Goal: Download file/media

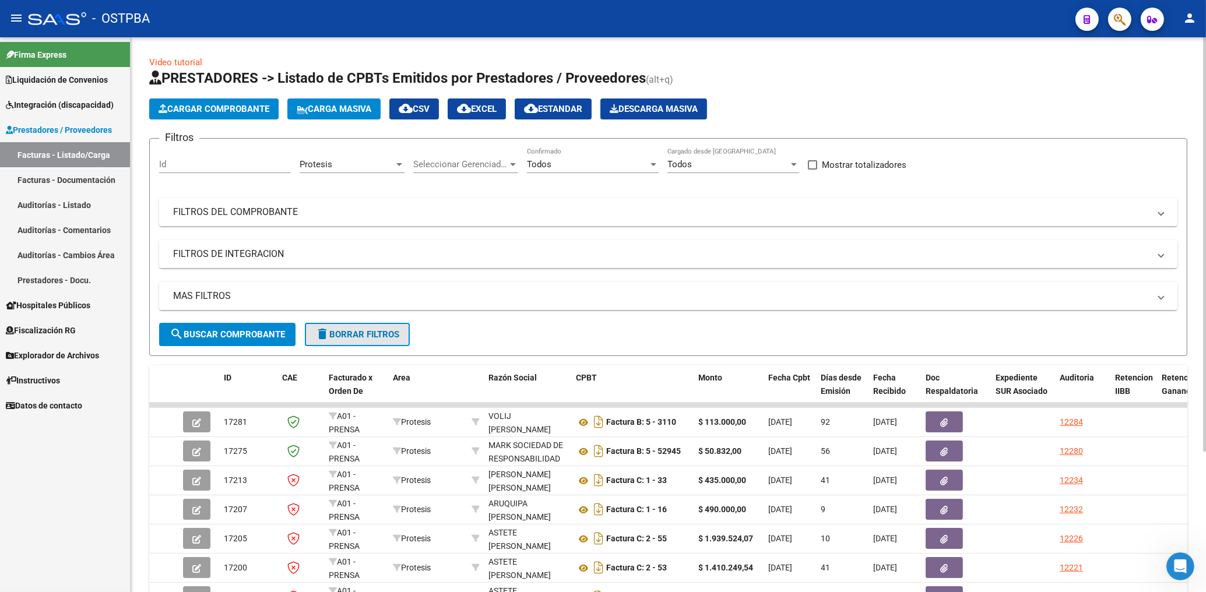
click at [374, 330] on span "delete Borrar Filtros" at bounding box center [357, 334] width 84 height 10
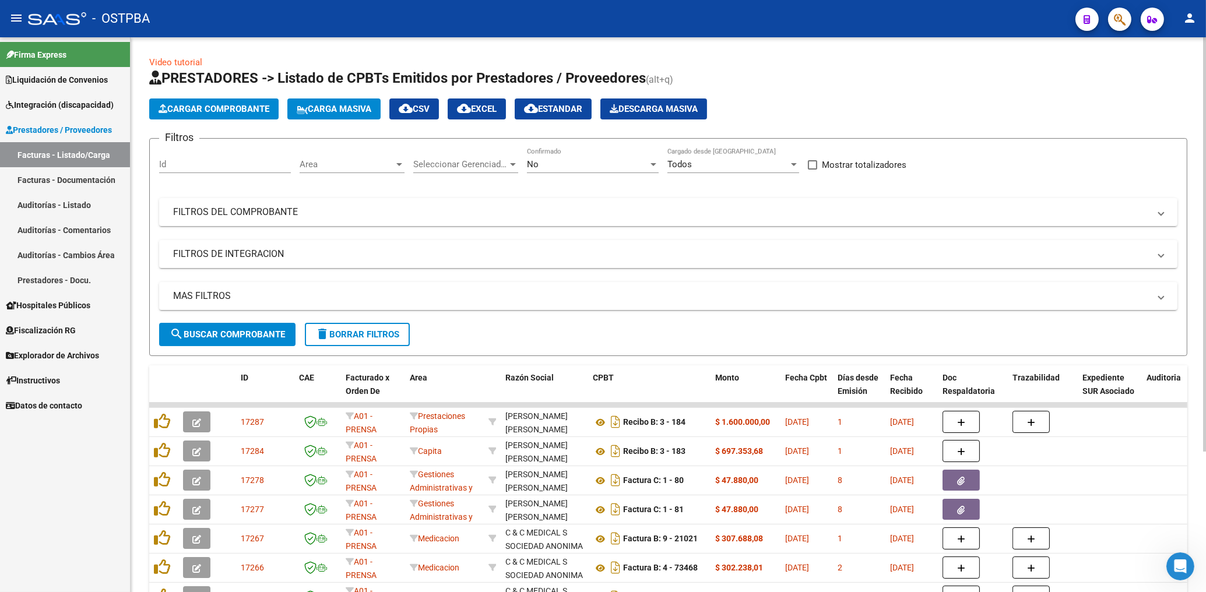
click at [367, 170] on div "Area Area" at bounding box center [352, 160] width 105 height 25
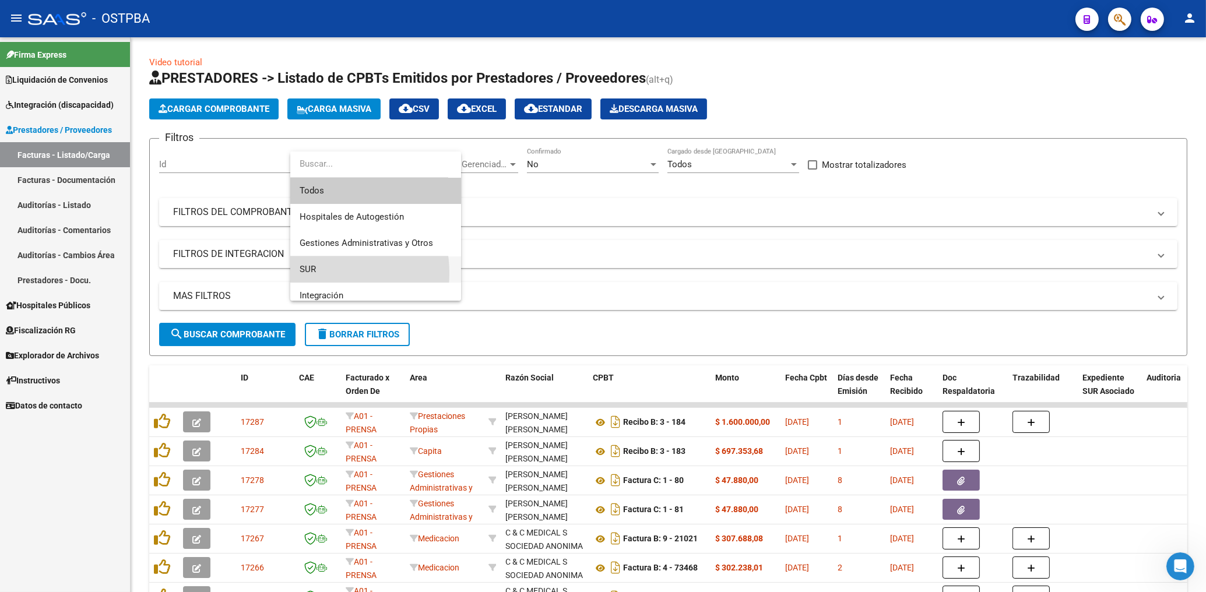
click at [316, 273] on span "SUR" at bounding box center [376, 269] width 152 height 26
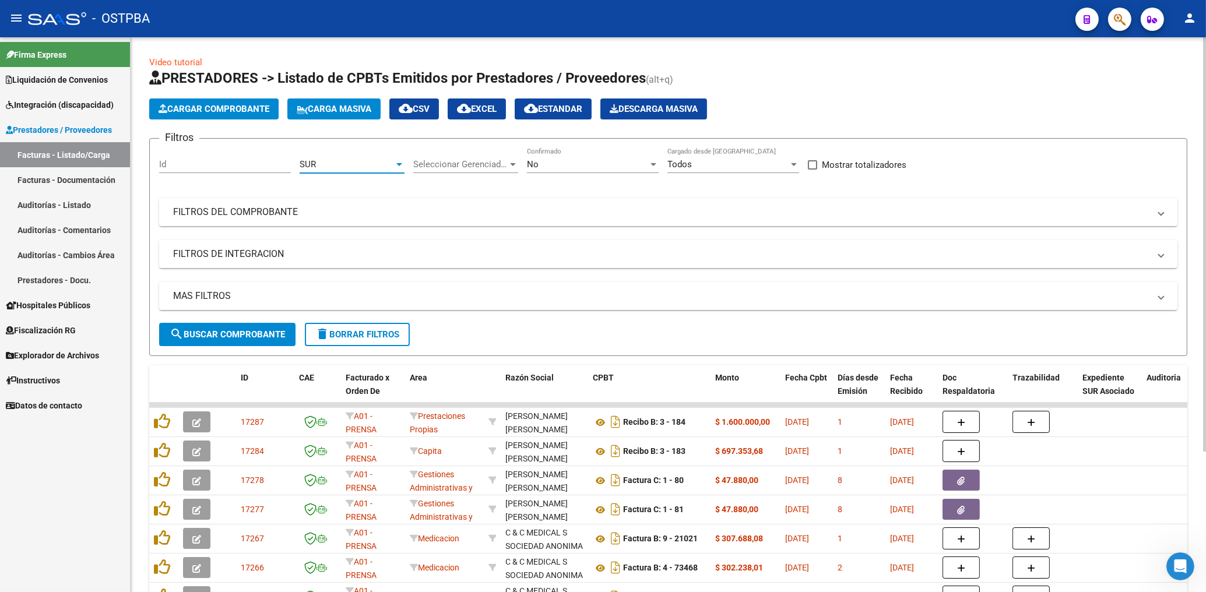
click at [555, 163] on div "No" at bounding box center [587, 164] width 121 height 10
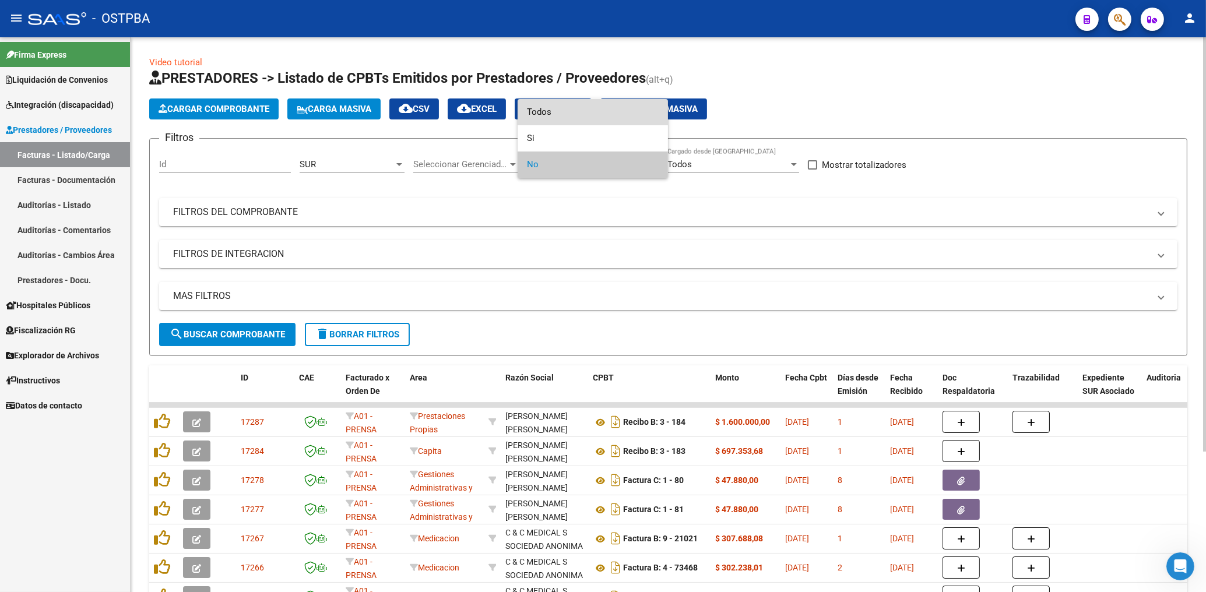
drag, startPoint x: 538, startPoint y: 110, endPoint x: 535, endPoint y: 127, distance: 17.7
click at [538, 112] on span "Todos" at bounding box center [593, 112] width 132 height 26
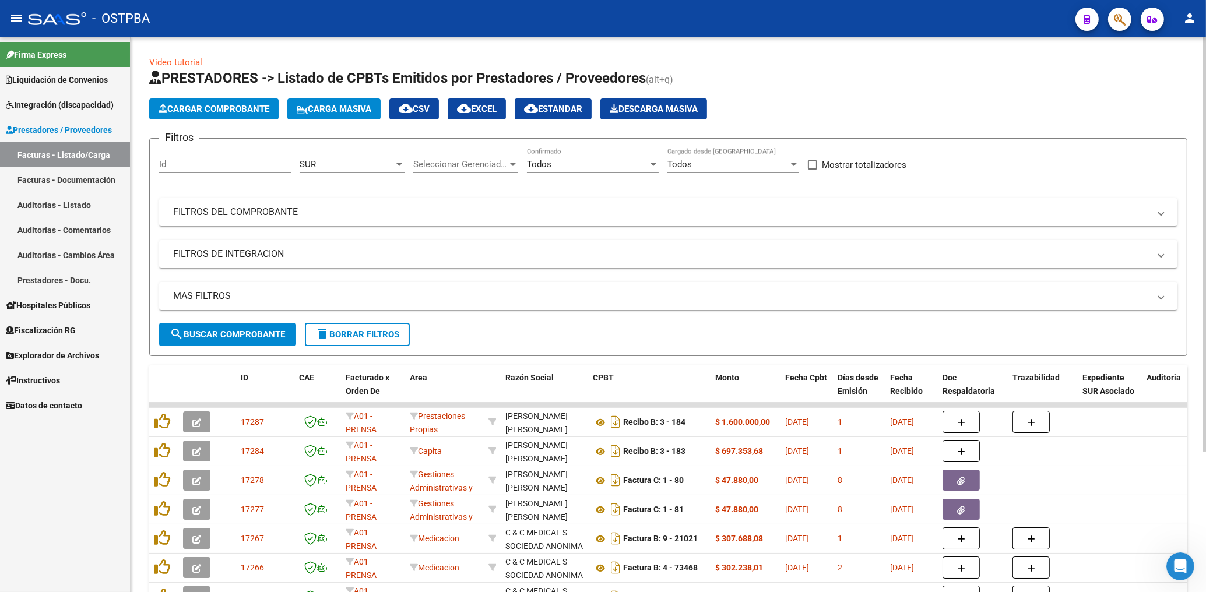
drag, startPoint x: 752, startPoint y: 214, endPoint x: 784, endPoint y: 251, distance: 49.6
click at [754, 216] on mat-panel-title "FILTROS DEL COMPROBANTE" at bounding box center [661, 212] width 976 height 13
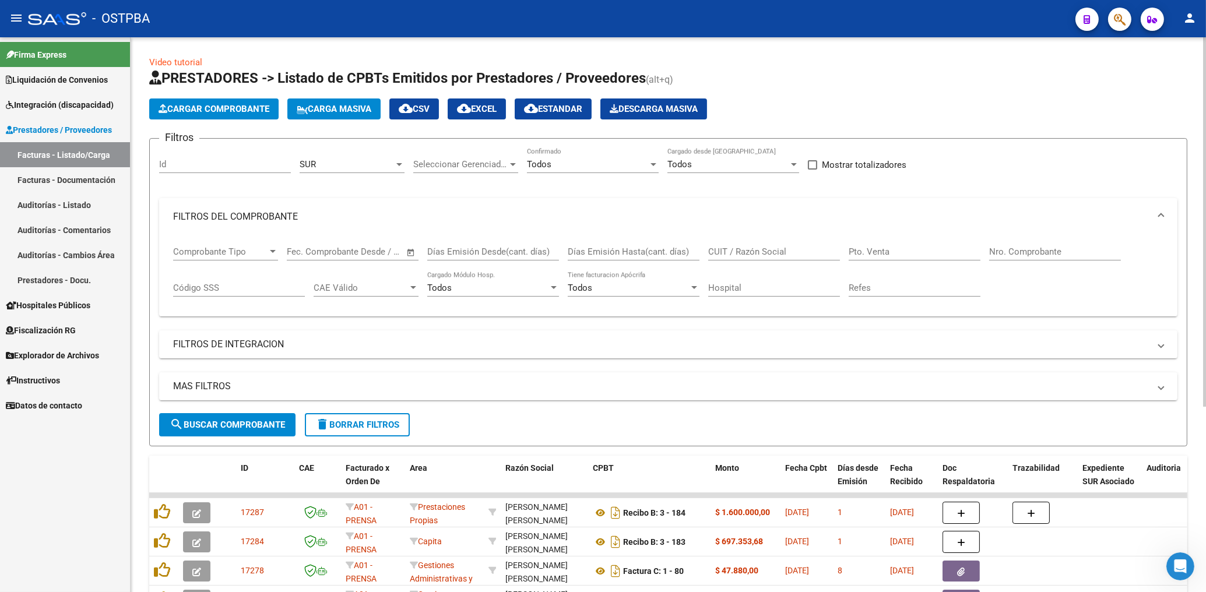
click at [758, 251] on input "CUIT / Razón Social" at bounding box center [774, 251] width 132 height 10
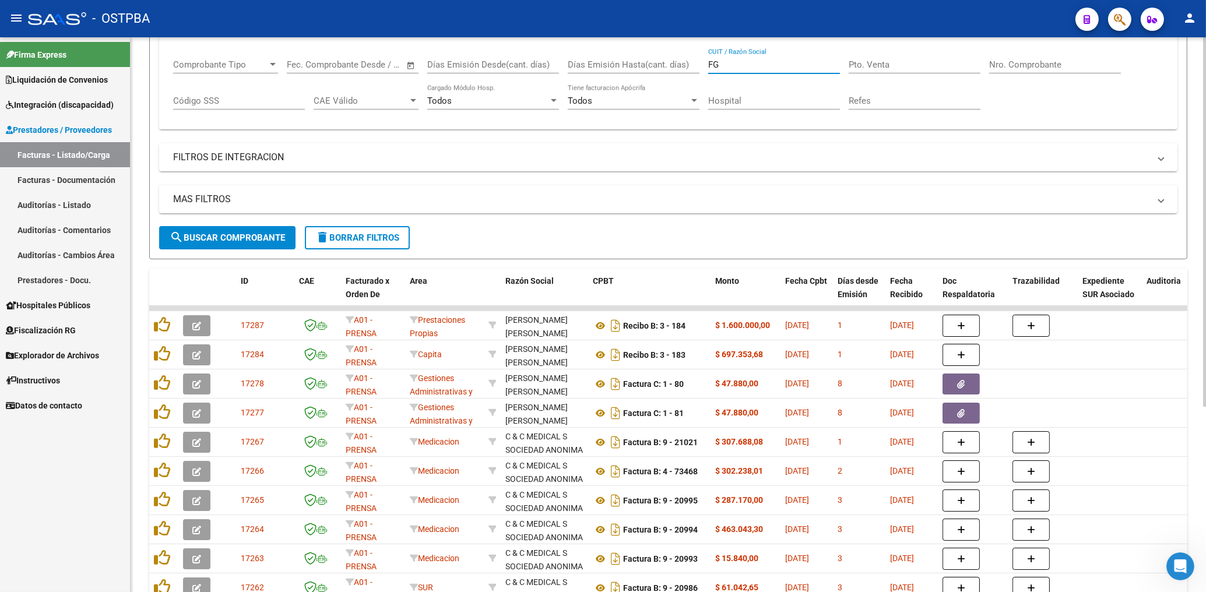
type input "FG"
click at [204, 228] on button "search Buscar Comprobante" at bounding box center [227, 237] width 136 height 23
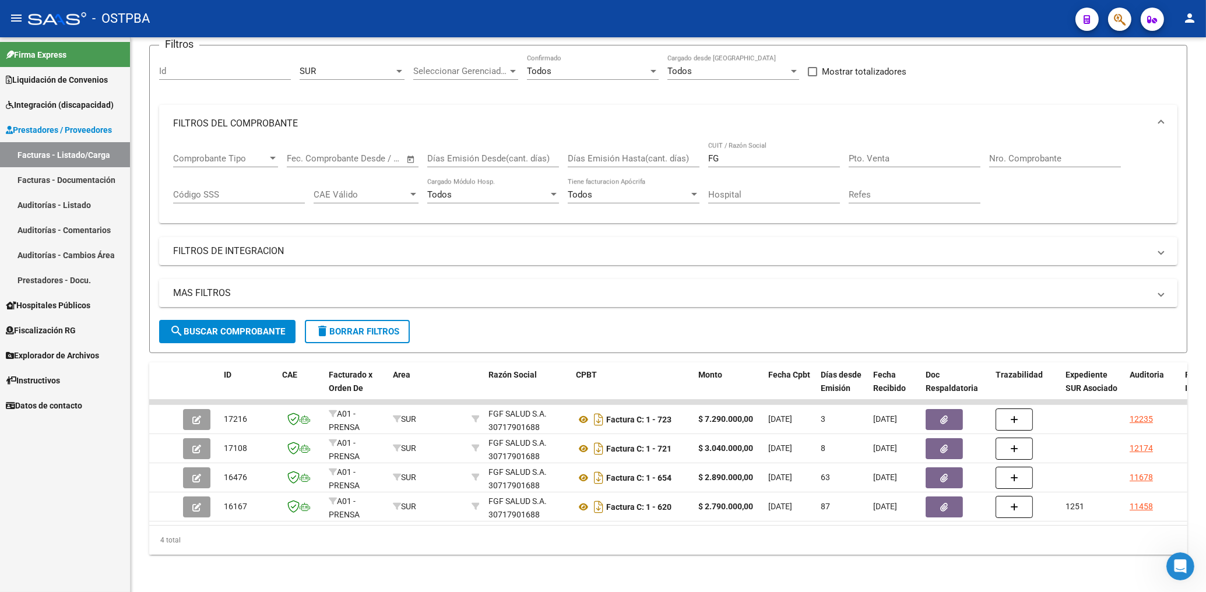
scroll to position [104, 0]
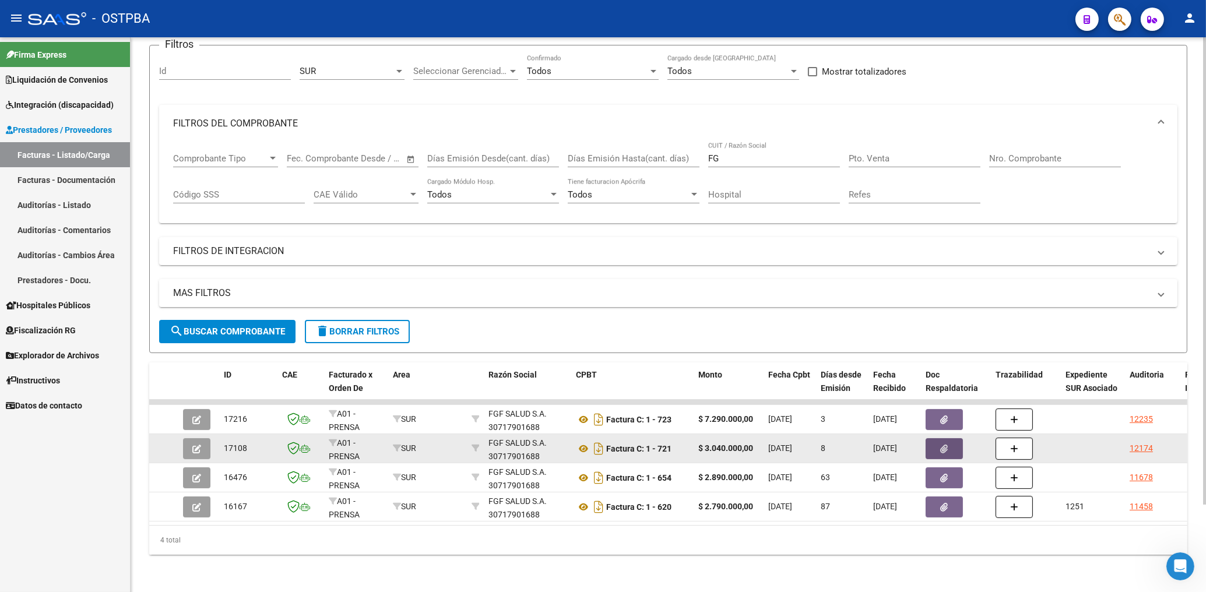
click at [943, 445] on icon "button" at bounding box center [945, 449] width 8 height 9
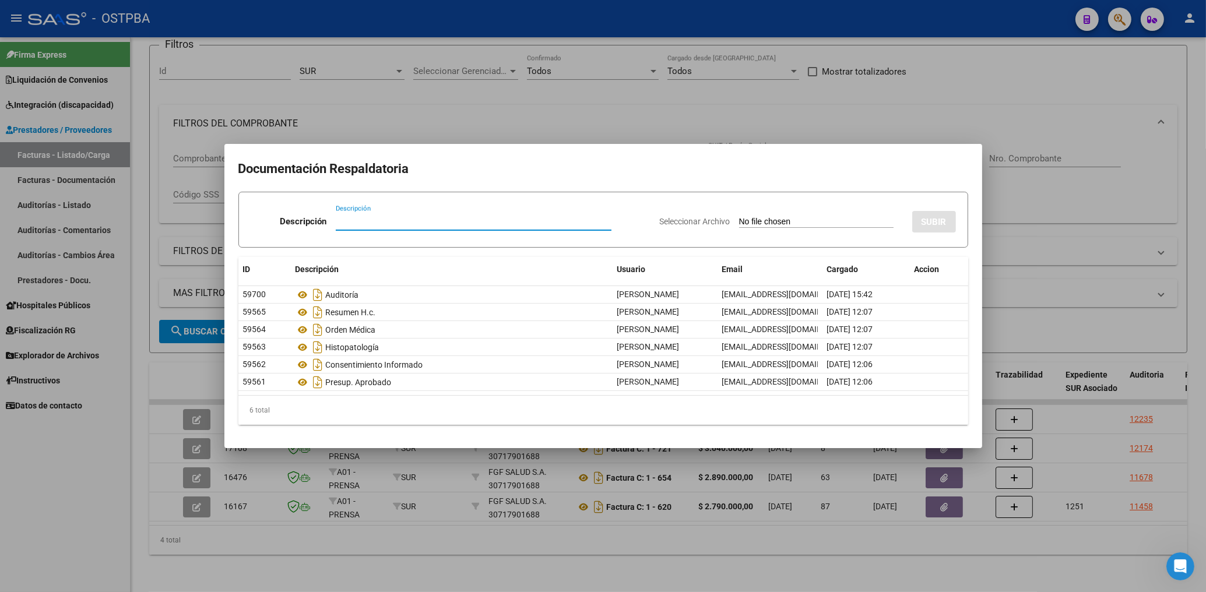
click at [615, 108] on div at bounding box center [603, 296] width 1206 height 592
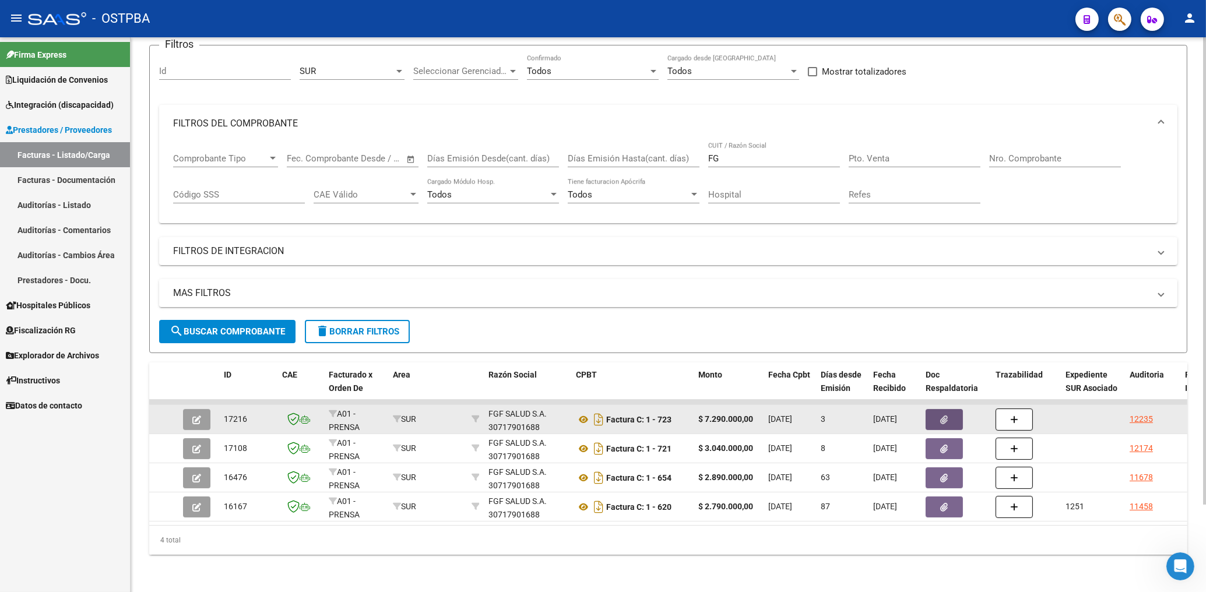
click at [932, 409] on button "button" at bounding box center [943, 419] width 37 height 21
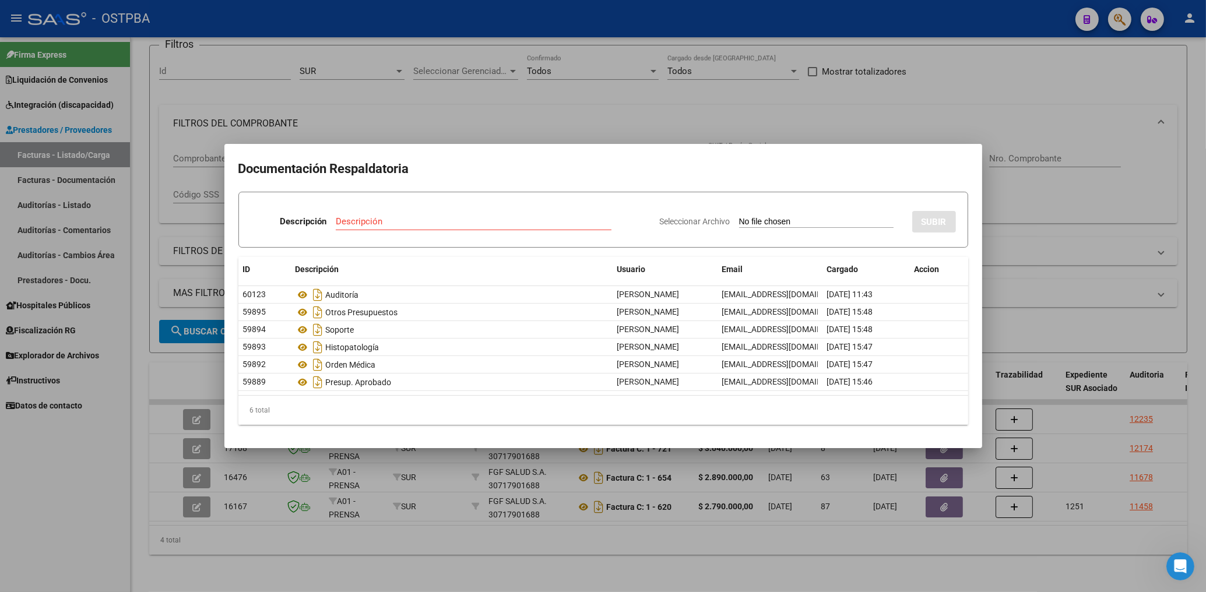
click at [1096, 179] on div at bounding box center [603, 296] width 1206 height 592
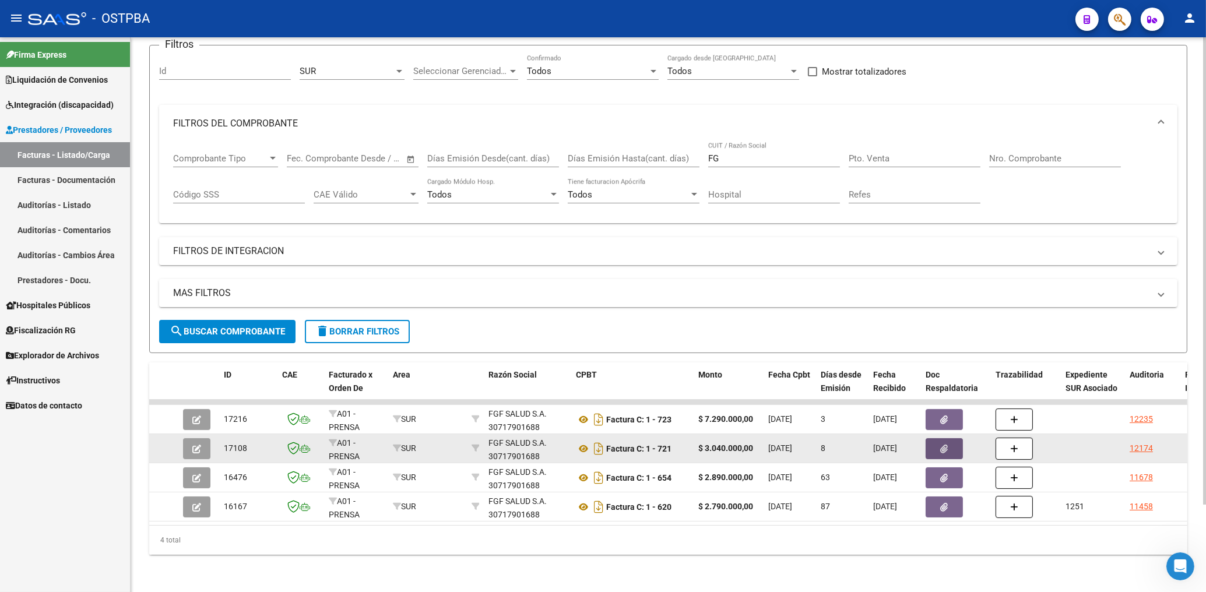
click at [941, 445] on icon "button" at bounding box center [945, 449] width 8 height 9
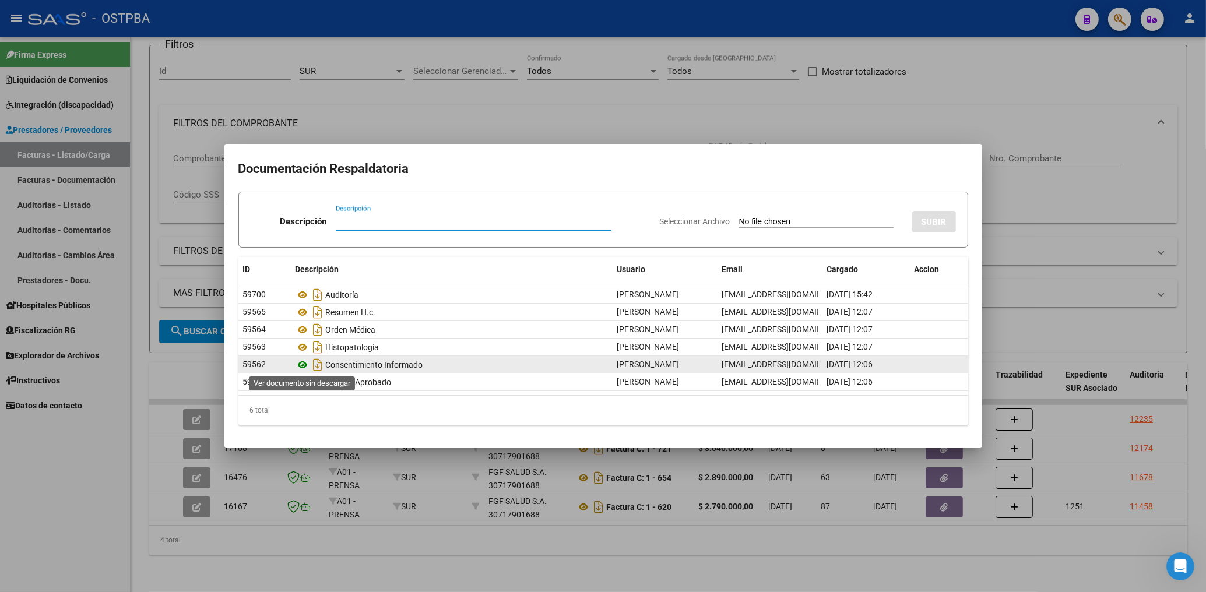
click at [303, 367] on icon at bounding box center [302, 365] width 15 height 14
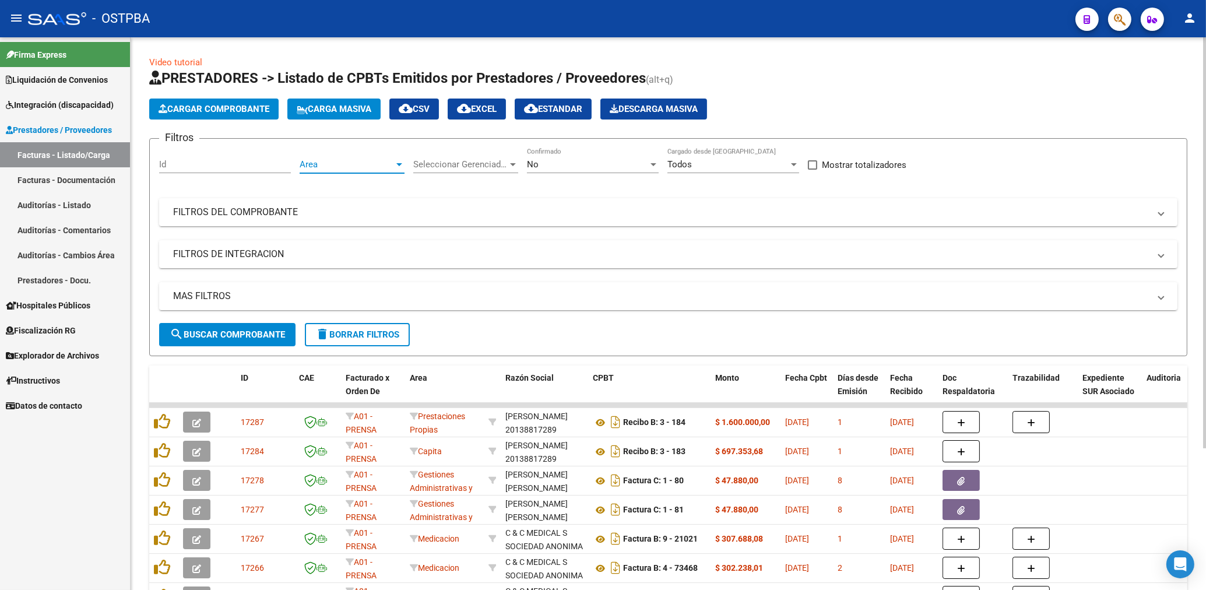
click at [360, 162] on span "Area" at bounding box center [347, 164] width 94 height 10
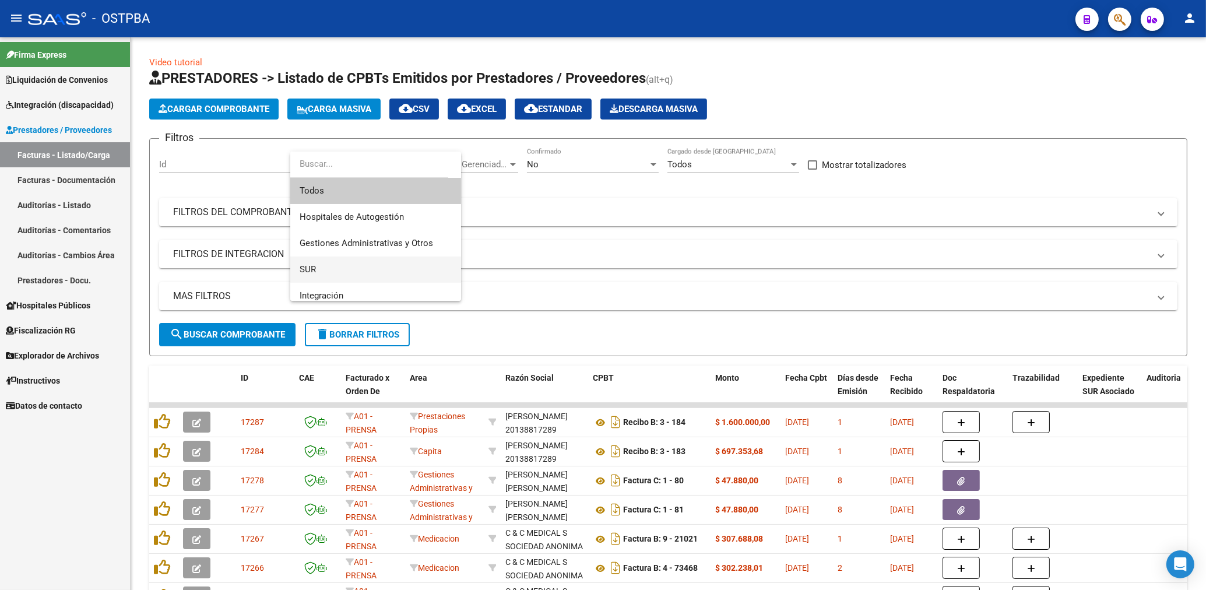
click at [314, 269] on span "SUR" at bounding box center [308, 269] width 16 height 10
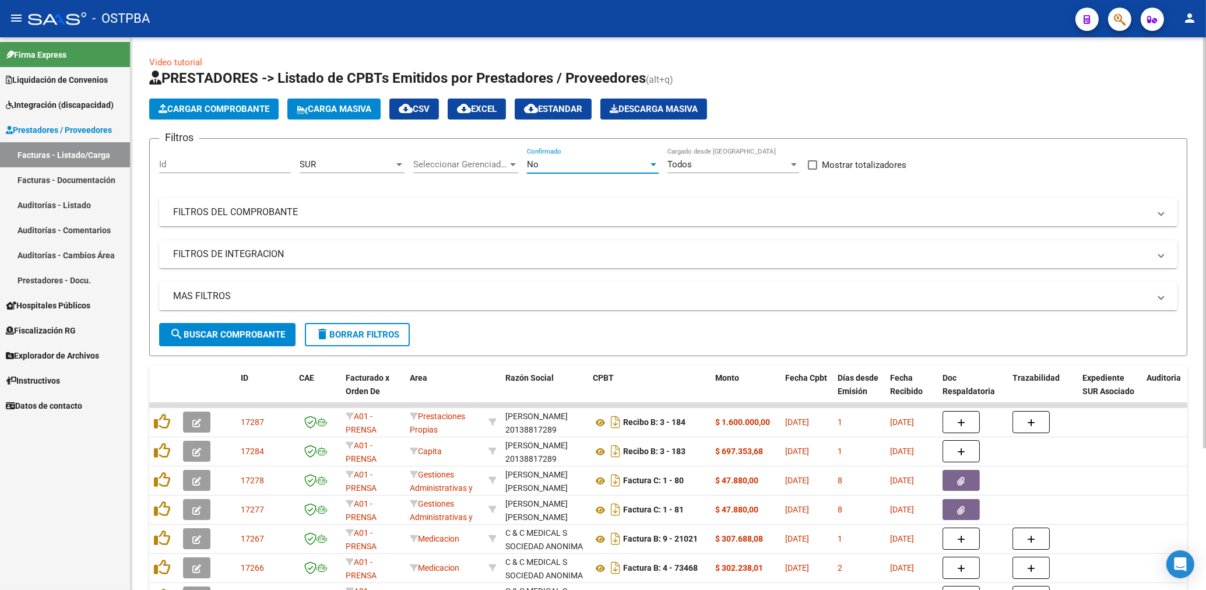
click at [545, 168] on div "No" at bounding box center [587, 164] width 121 height 10
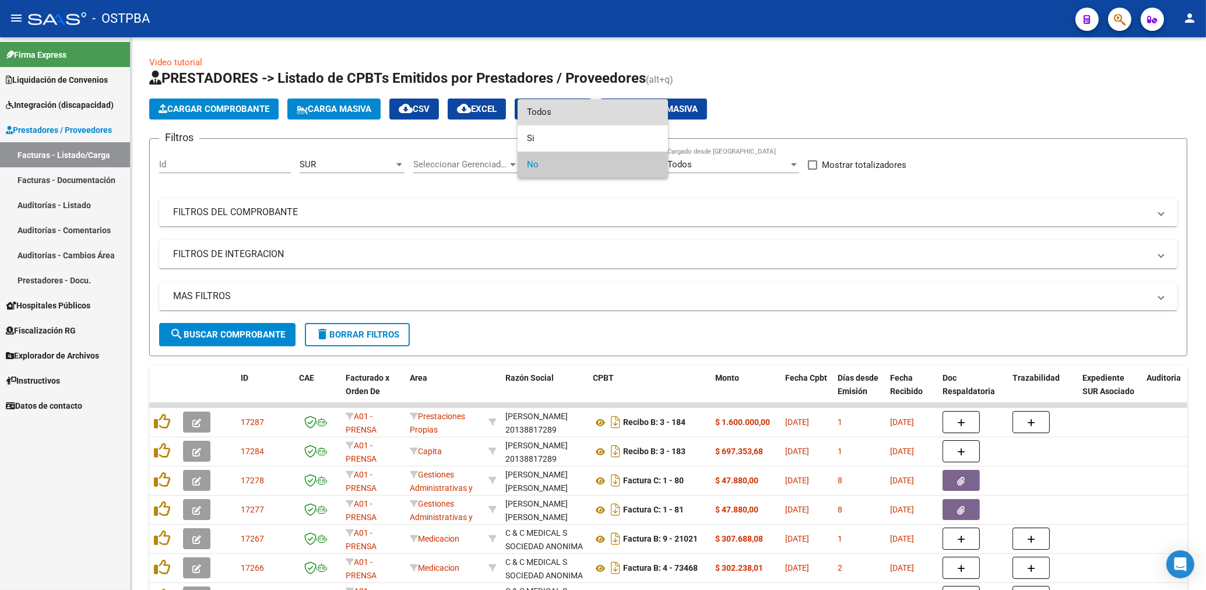
click at [542, 113] on span "Todos" at bounding box center [593, 112] width 132 height 26
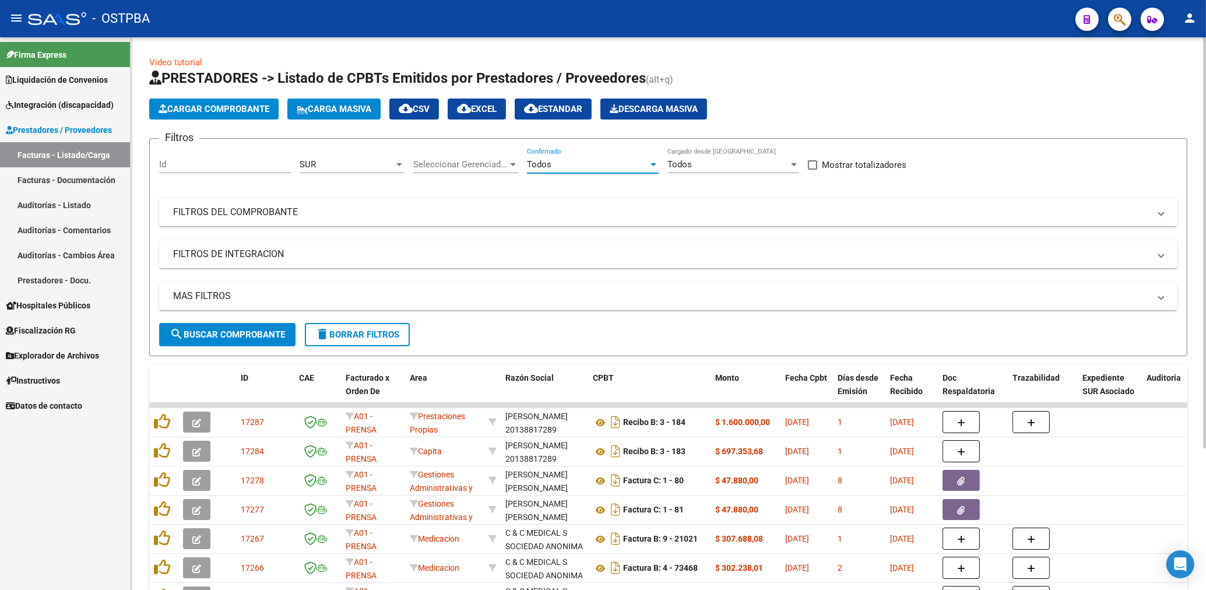
click at [765, 207] on mat-panel-title "FILTROS DEL COMPROBANTE" at bounding box center [661, 212] width 976 height 13
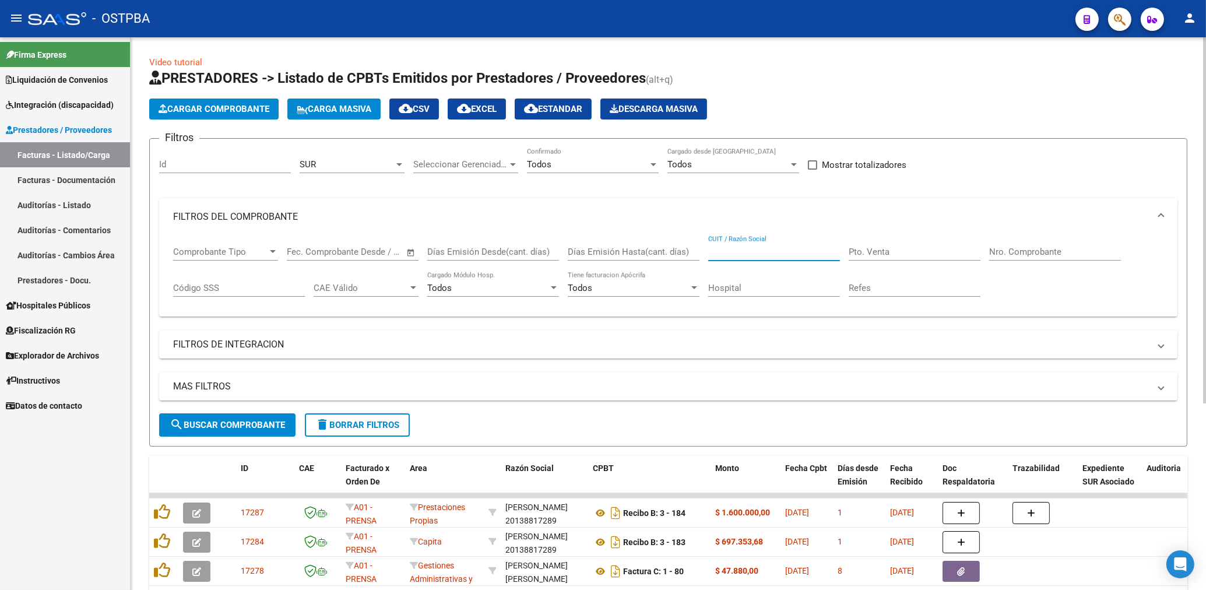
click at [769, 252] on input "CUIT / Razón Social" at bounding box center [774, 251] width 132 height 10
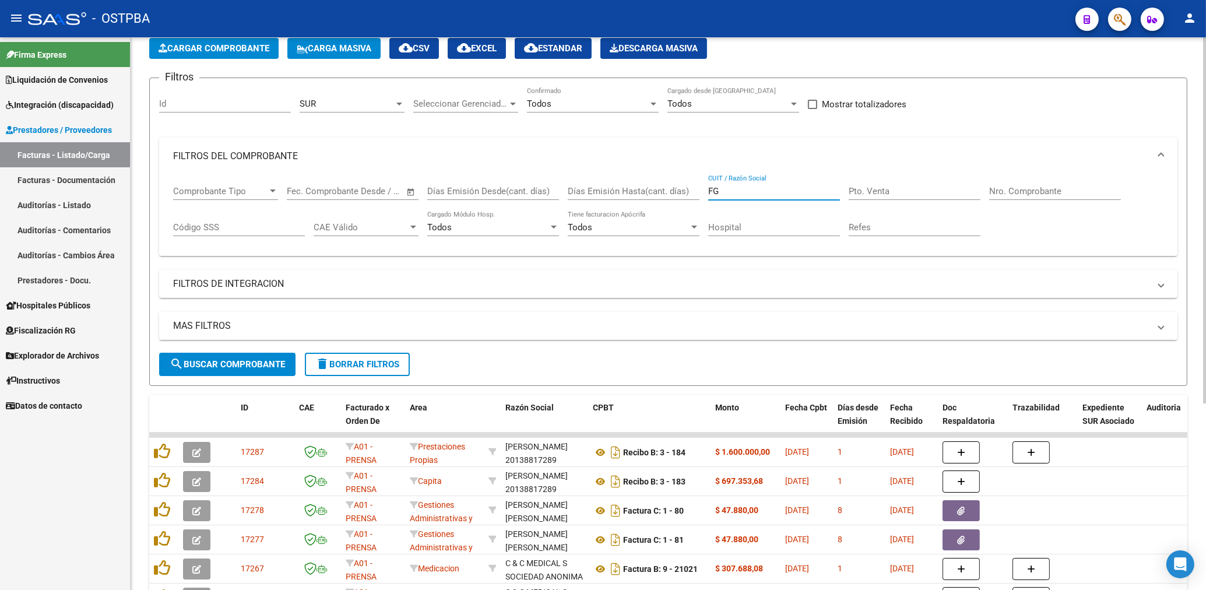
scroll to position [62, 0]
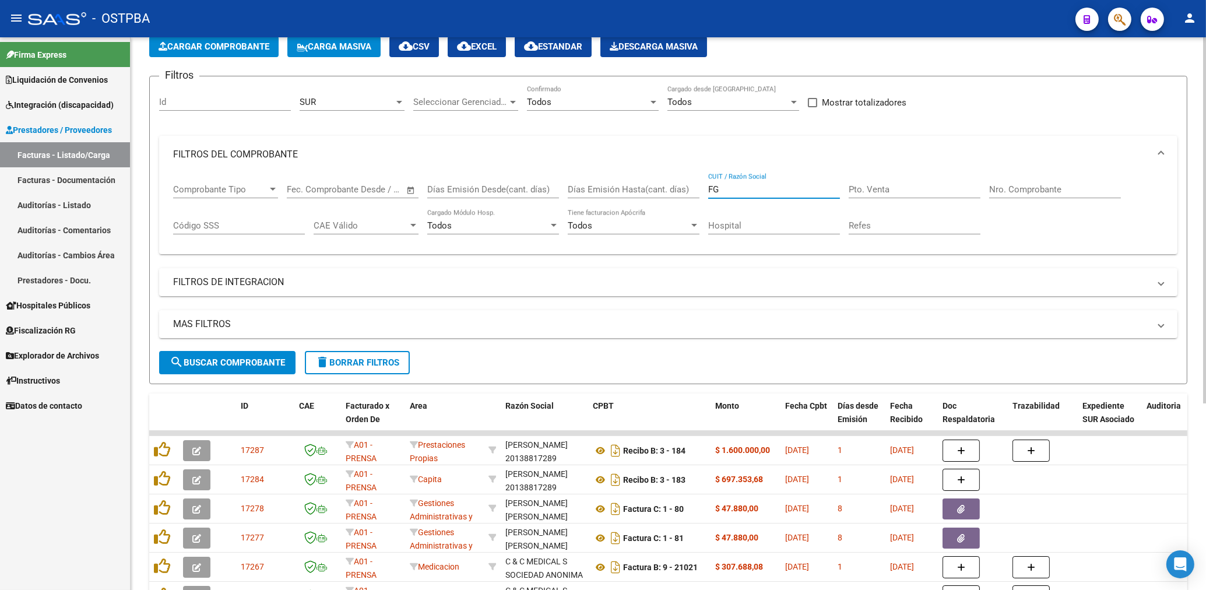
type input "FG"
click at [266, 355] on button "search Buscar Comprobante" at bounding box center [227, 362] width 136 height 23
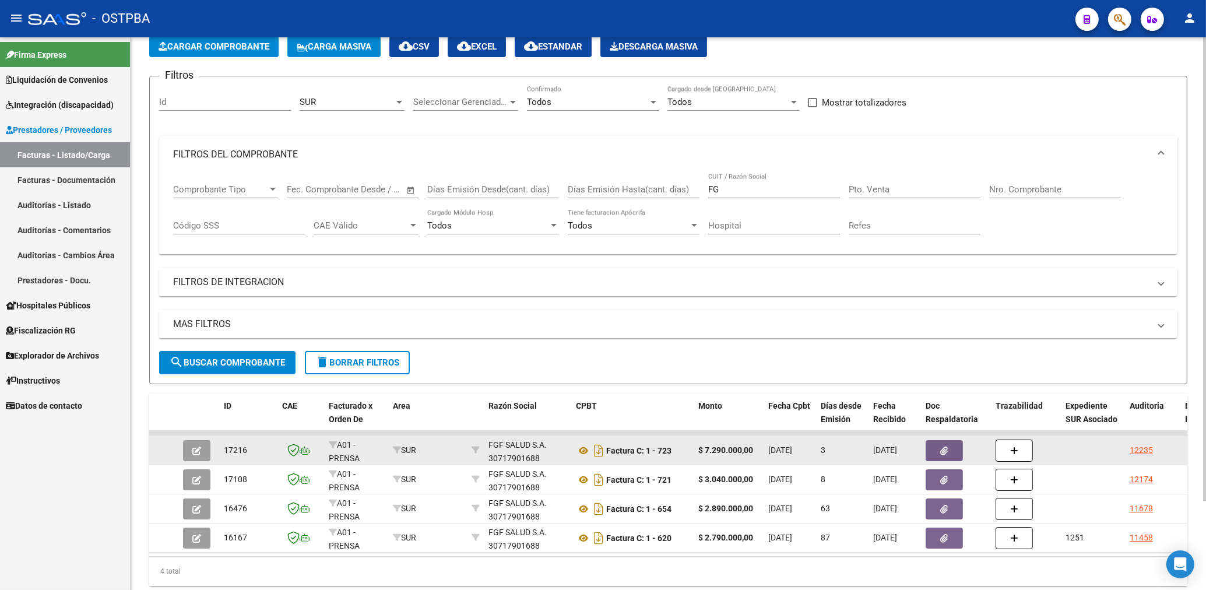
scroll to position [107, 0]
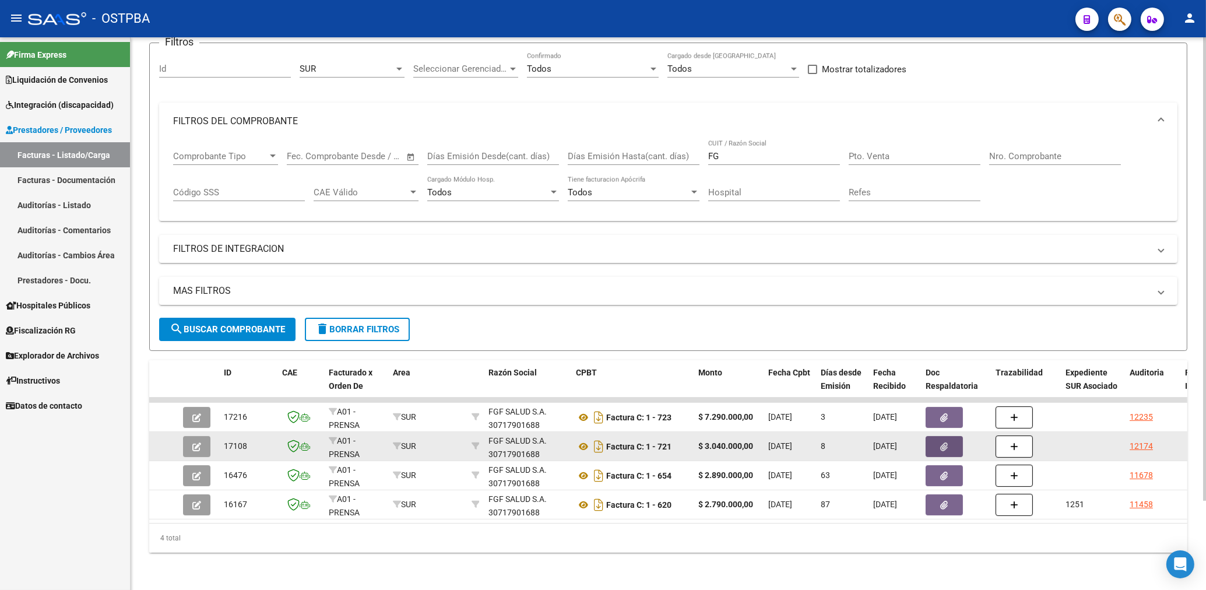
click at [944, 442] on icon "button" at bounding box center [945, 446] width 8 height 9
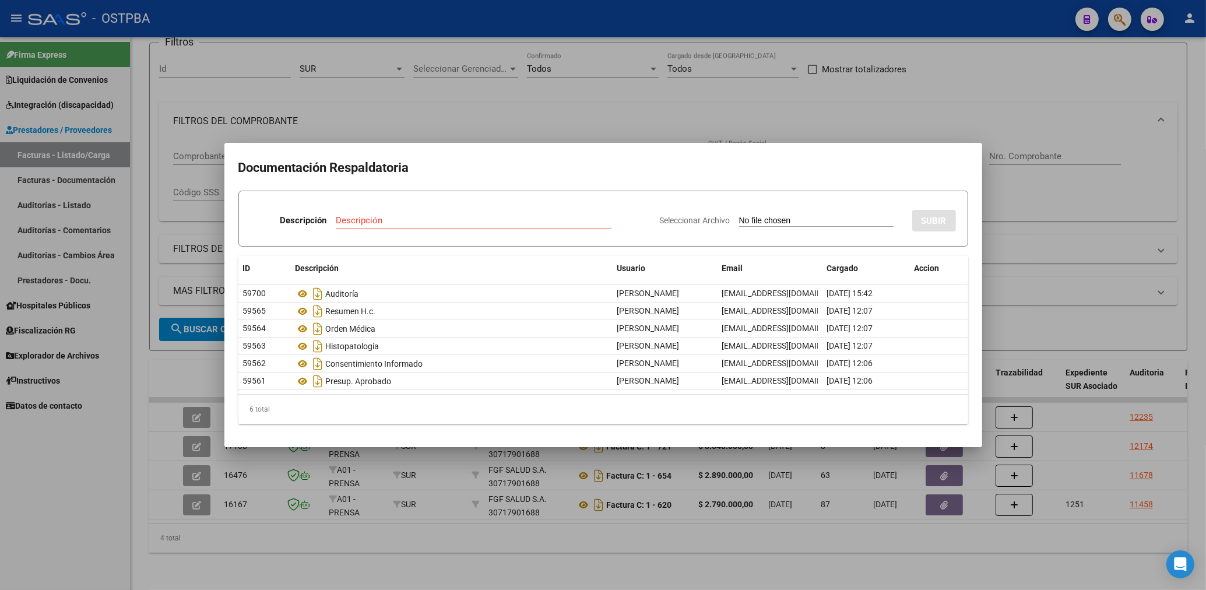
click at [1021, 322] on div at bounding box center [603, 295] width 1206 height 590
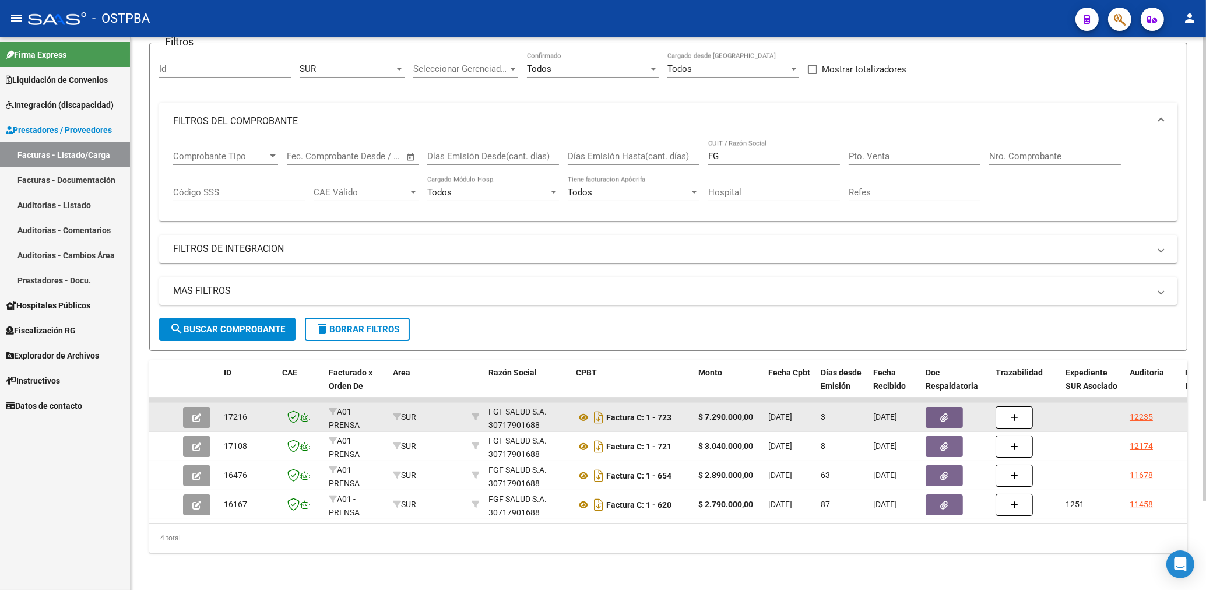
click at [943, 407] on button "button" at bounding box center [943, 417] width 37 height 21
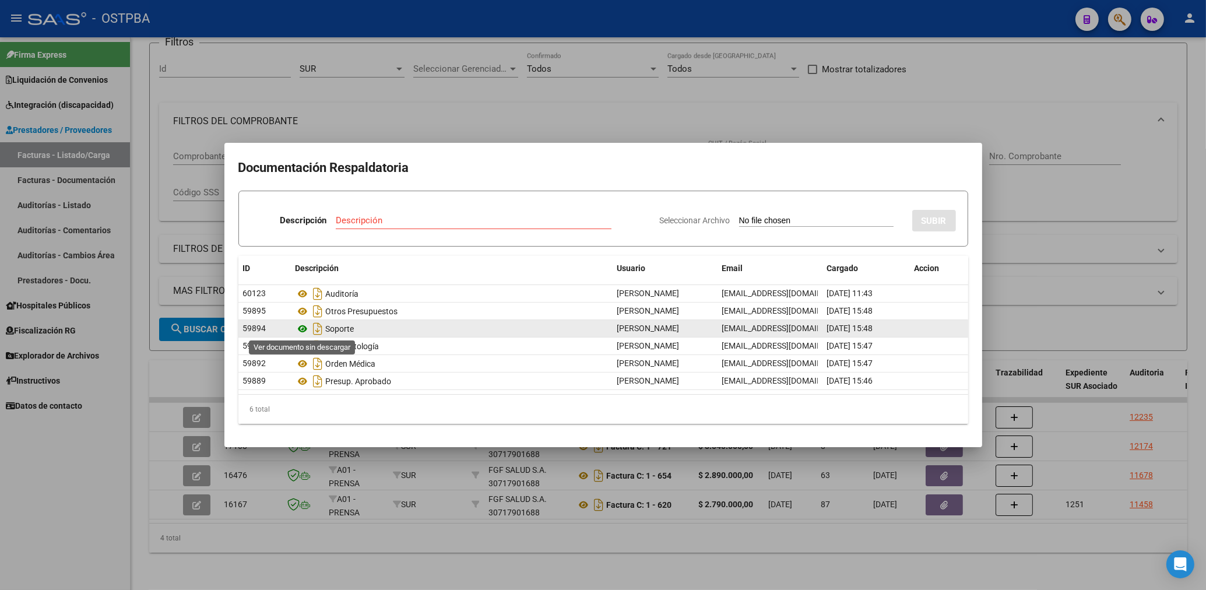
click at [303, 328] on icon at bounding box center [302, 329] width 15 height 14
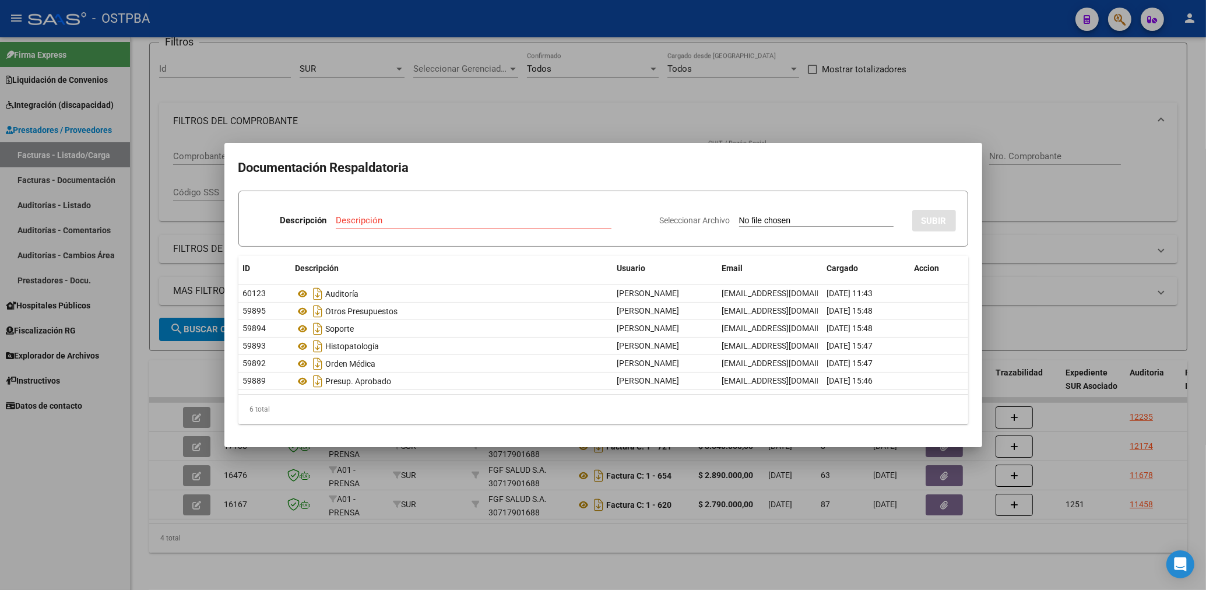
click at [1091, 322] on div at bounding box center [603, 295] width 1206 height 590
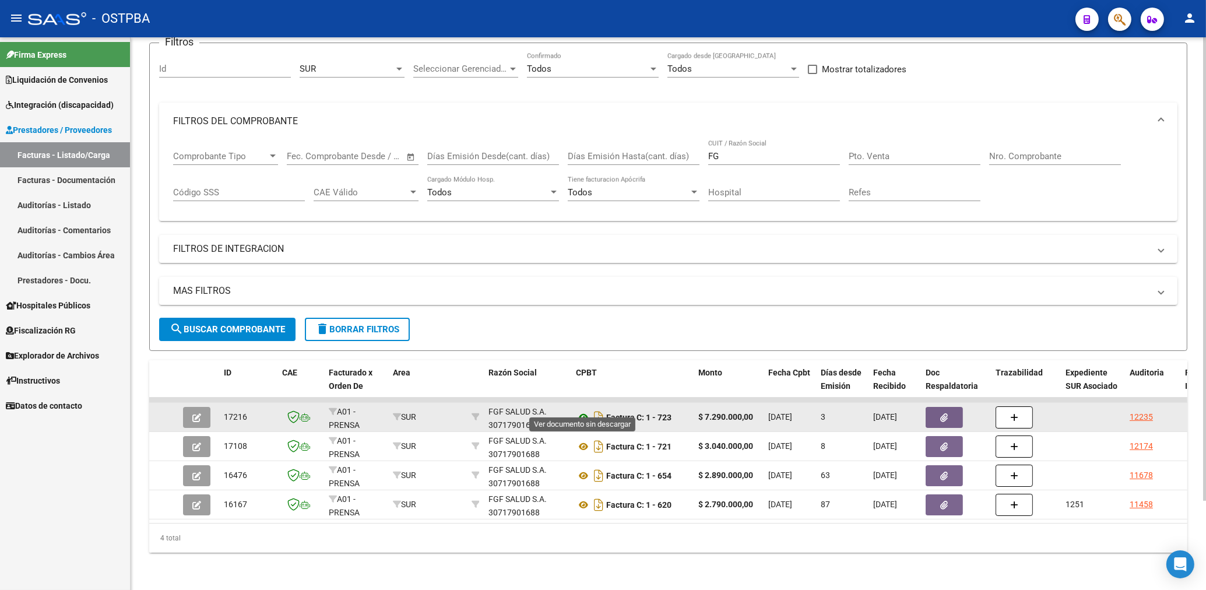
click at [584, 410] on icon at bounding box center [583, 417] width 15 height 14
